Goal: Navigation & Orientation: Find specific page/section

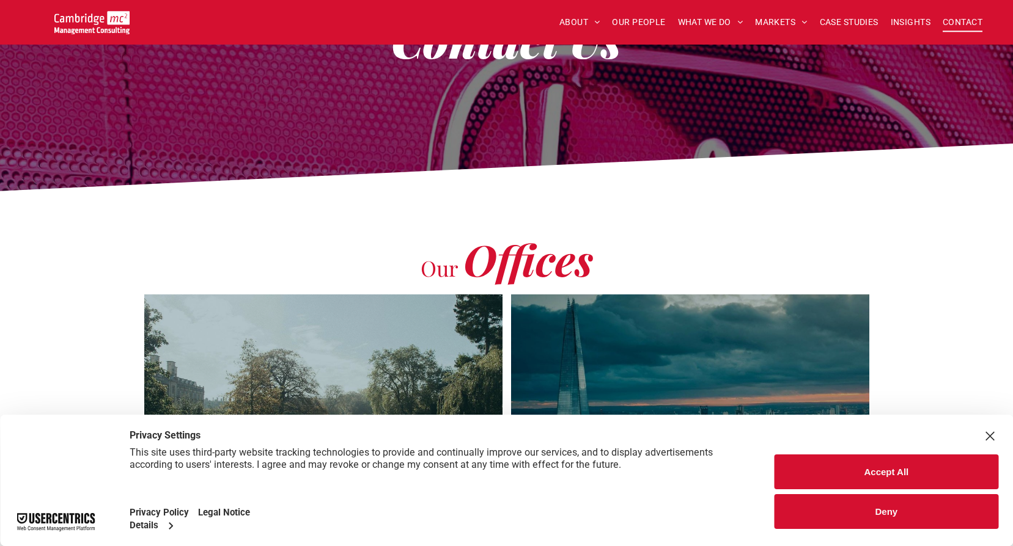
scroll to position [122, 0]
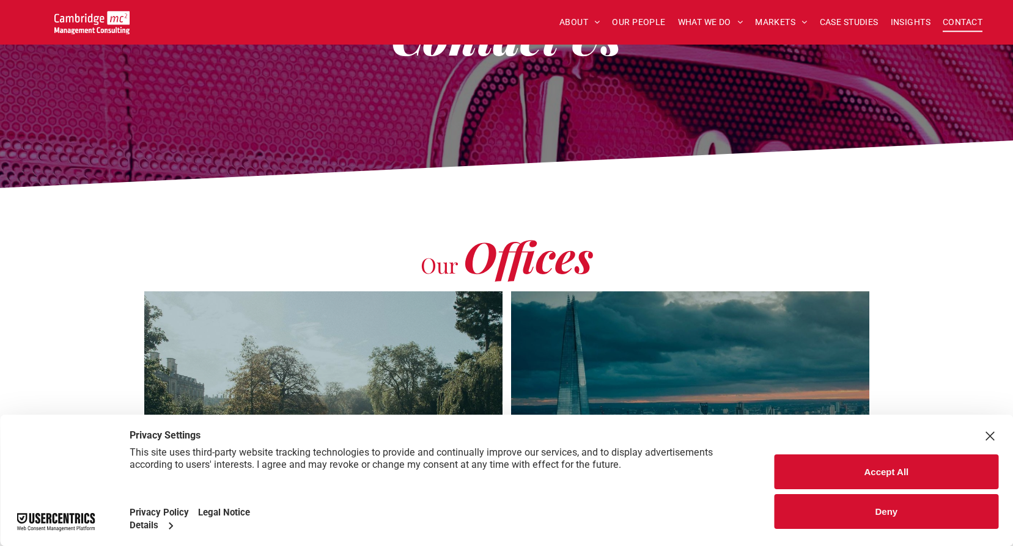
click at [921, 471] on button "Accept All" at bounding box center [886, 472] width 224 height 35
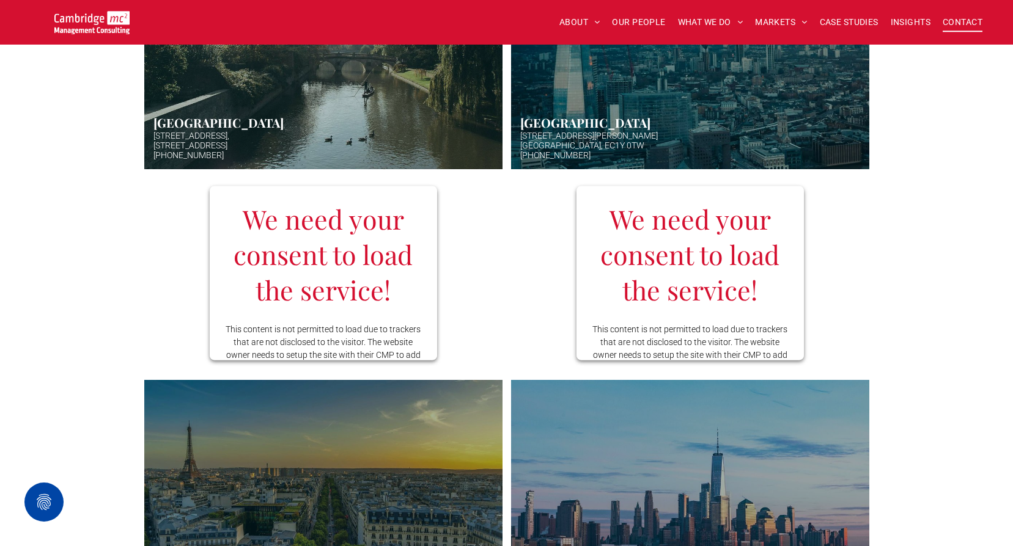
scroll to position [56, 0]
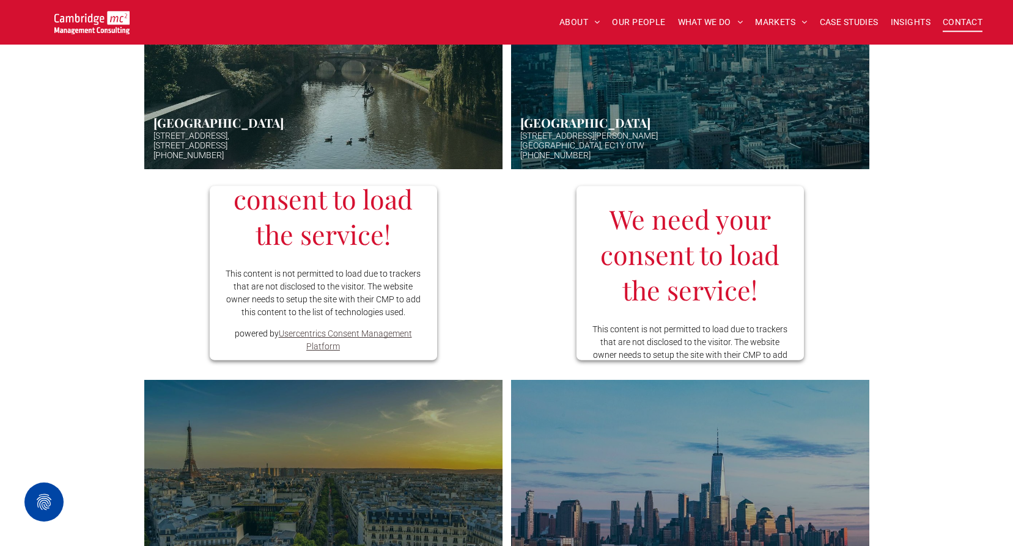
click at [950, 21] on span "CONTACT" at bounding box center [962, 22] width 40 height 19
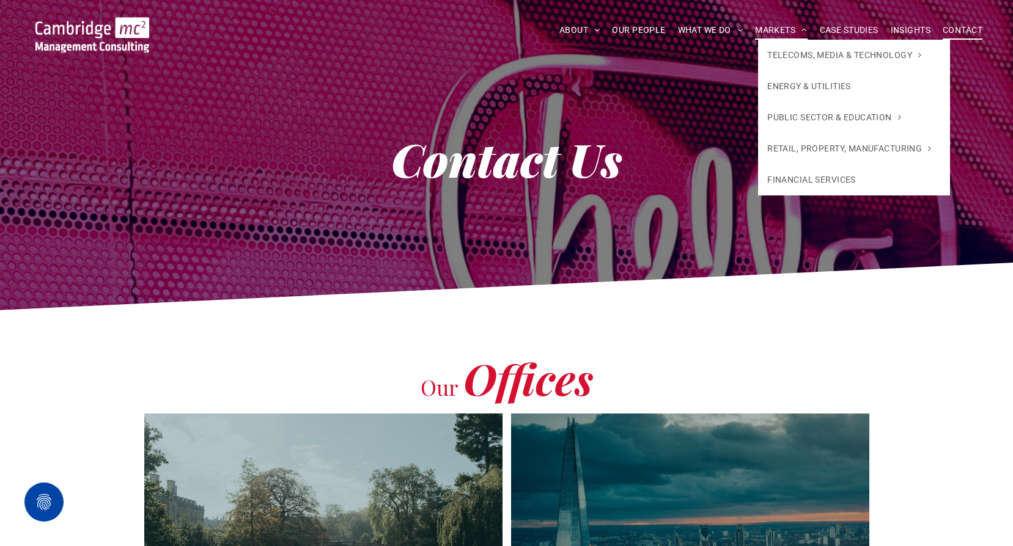
click at [762, 26] on span "MARKETS" at bounding box center [781, 30] width 52 height 19
